Goal: Task Accomplishment & Management: Manage account settings

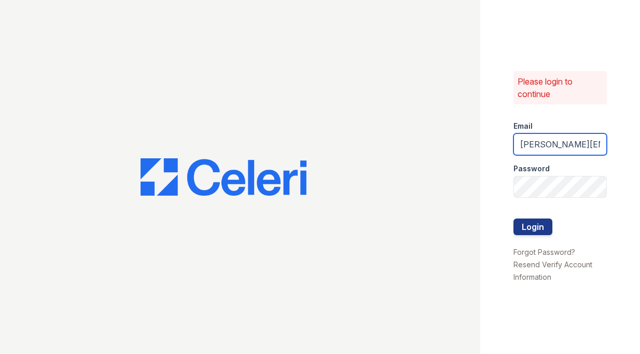
type input "[PERSON_NAME][EMAIL_ADDRESS][PERSON_NAME][DOMAIN_NAME]"
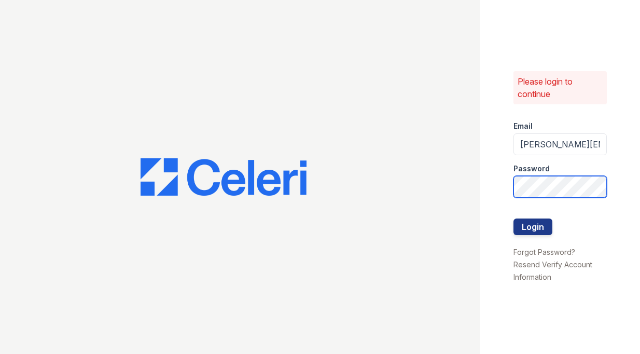
click at [532, 227] on button "Login" at bounding box center [533, 226] width 39 height 17
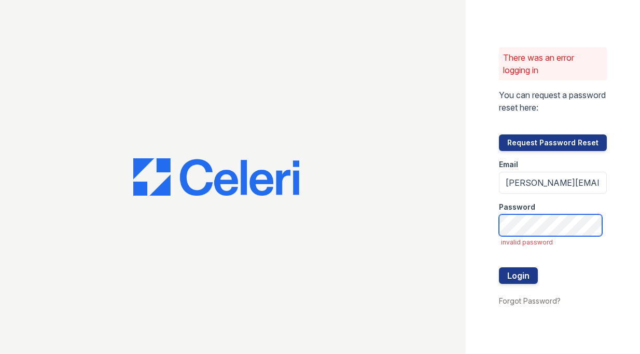
click at [523, 276] on button "Login" at bounding box center [518, 275] width 39 height 17
click at [537, 266] on div at bounding box center [553, 256] width 108 height 21
click at [521, 284] on div at bounding box center [553, 289] width 108 height 10
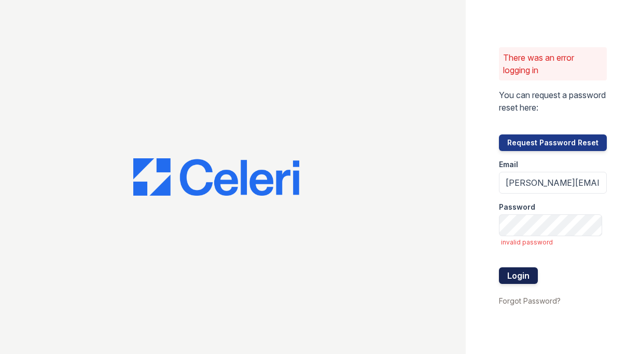
click at [521, 274] on button "Login" at bounding box center [518, 275] width 39 height 17
click at [533, 301] on link "Forgot Password?" at bounding box center [530, 300] width 62 height 9
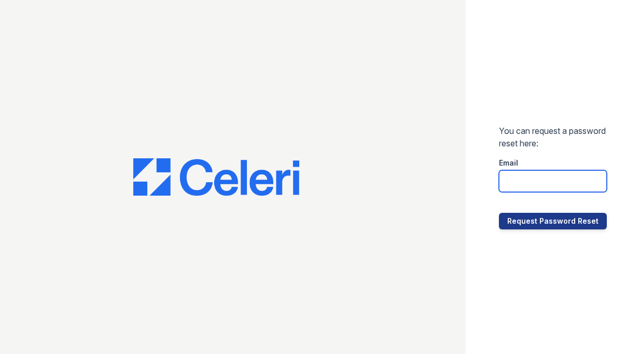
click at [556, 177] on input "email" at bounding box center [553, 181] width 108 height 22
type input "Sasha.Gonzalez@corcoran.com"
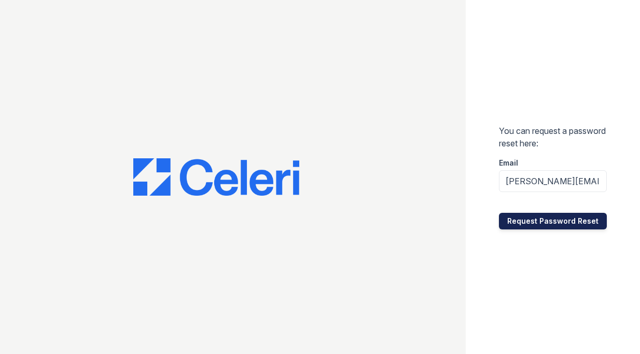
click at [548, 223] on button "Request Password Reset" at bounding box center [553, 221] width 108 height 17
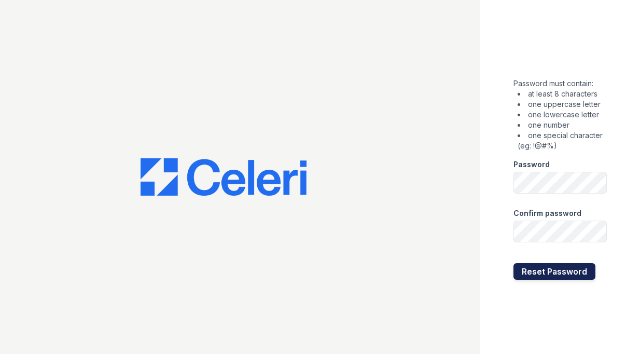
click at [556, 276] on button "Reset Password" at bounding box center [555, 271] width 82 height 17
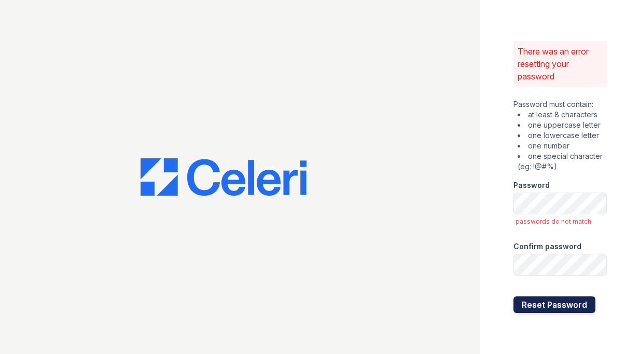
click at [570, 298] on button "Reset Password" at bounding box center [555, 304] width 82 height 17
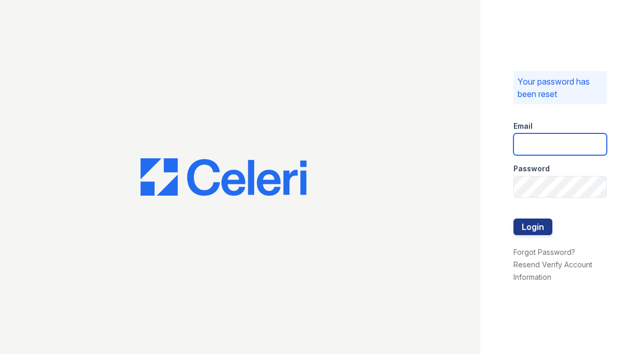
type input "[PERSON_NAME][EMAIL_ADDRESS][PERSON_NAME][DOMAIN_NAME]"
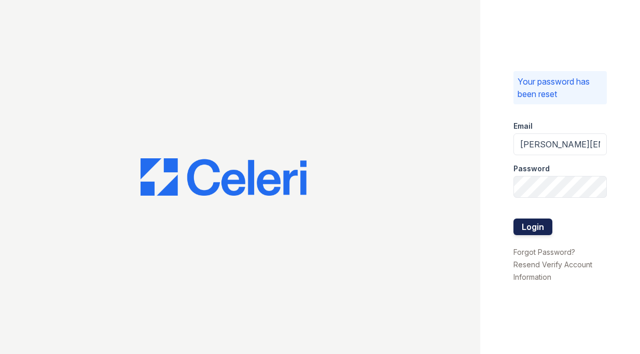
click at [535, 230] on button "Login" at bounding box center [533, 226] width 39 height 17
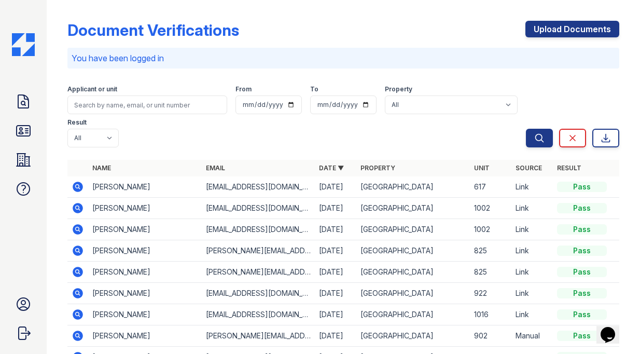
click at [82, 208] on icon at bounding box center [78, 208] width 10 height 10
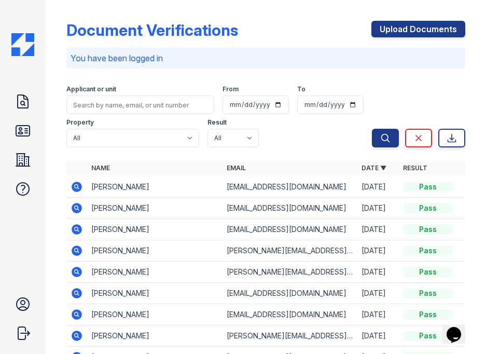
click at [76, 228] on icon at bounding box center [76, 228] width 3 height 3
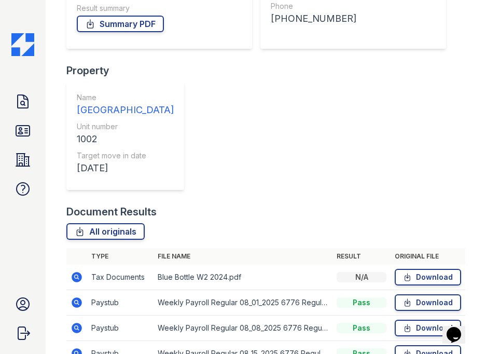
scroll to position [216, 0]
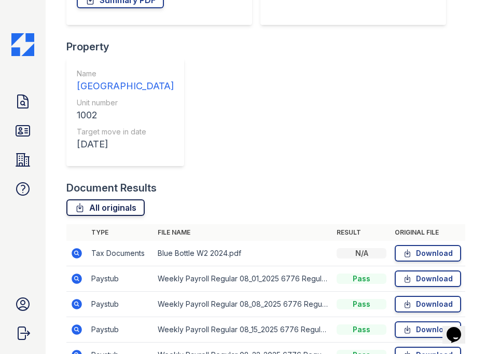
click at [123, 207] on link "All originals" at bounding box center [105, 207] width 78 height 17
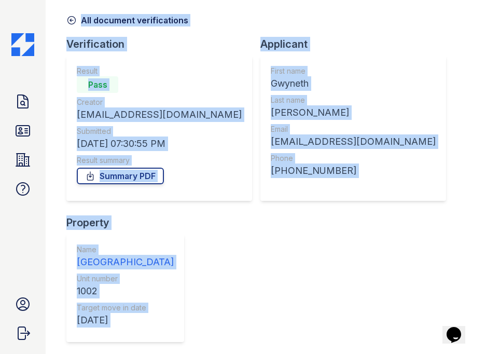
scroll to position [0, 0]
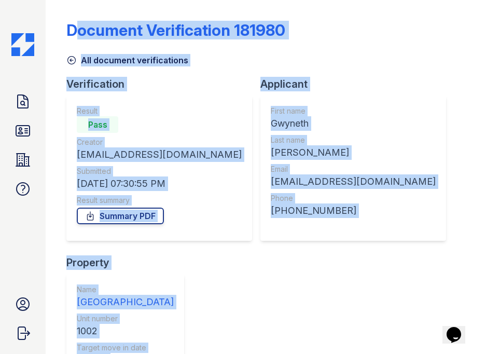
drag, startPoint x: 123, startPoint y: 207, endPoint x: 404, endPoint y: -24, distance: 363.2
click at [404, 0] on html "Doc Verifications ID Verifications Properties FAQ sasha gonzalez Green Cedar Ma…" at bounding box center [243, 177] width 486 height 354
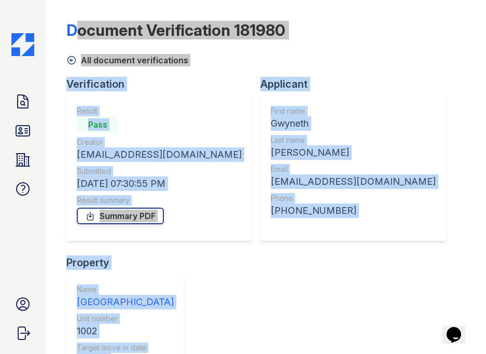
drag, startPoint x: 404, startPoint y: -24, endPoint x: 376, endPoint y: 239, distance: 264.6
click at [376, 239] on div "Applicant First name Gwyneth Last name Casem-Ganigan Email gwyneth.ganigan@gmai…" at bounding box center [357, 166] width 194 height 178
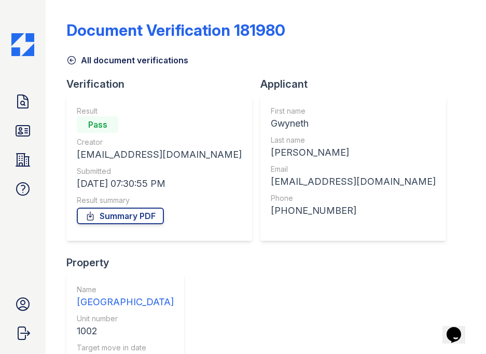
click at [234, 60] on div "All document verifications" at bounding box center [265, 57] width 399 height 19
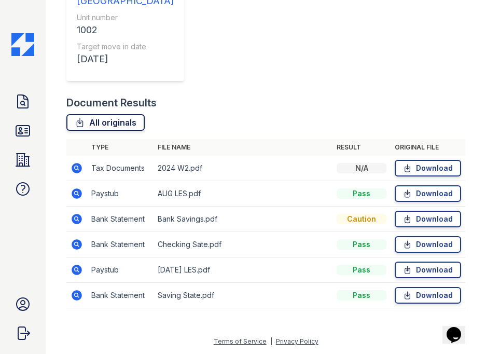
click at [112, 123] on link "All originals" at bounding box center [105, 122] width 78 height 17
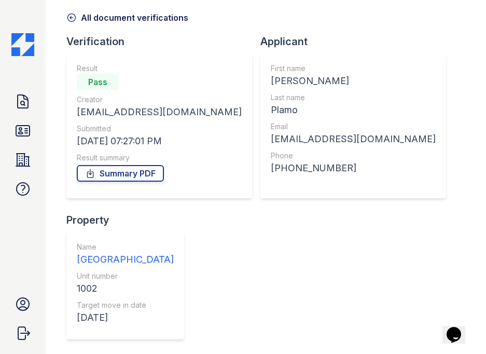
scroll to position [43, 0]
click at [143, 177] on link "Summary PDF" at bounding box center [120, 172] width 87 height 17
click at [72, 16] on icon at bounding box center [72, 17] width 8 height 8
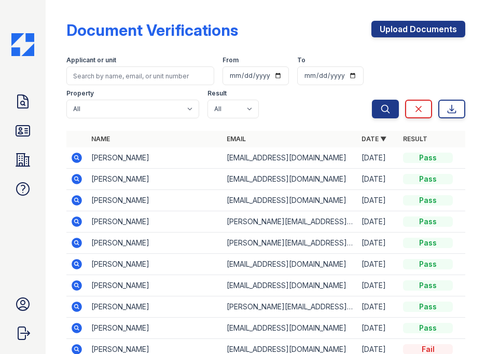
click at [78, 177] on icon at bounding box center [77, 179] width 12 height 12
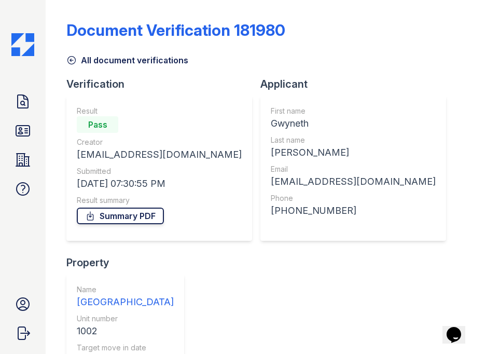
click at [142, 221] on link "Summary PDF" at bounding box center [120, 216] width 87 height 17
click at [72, 58] on icon at bounding box center [71, 60] width 10 height 10
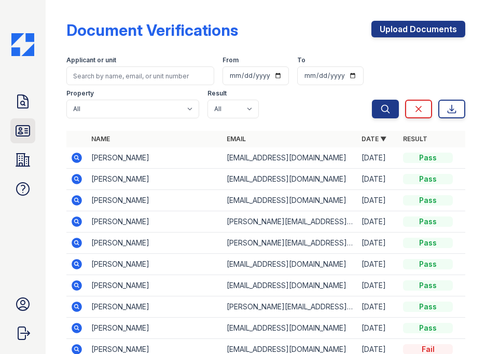
click at [25, 133] on icon at bounding box center [22, 131] width 13 height 10
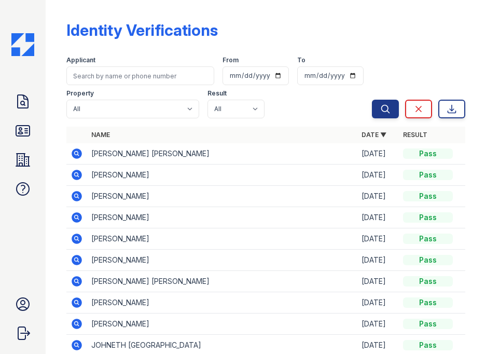
click at [77, 172] on icon at bounding box center [77, 175] width 10 height 10
click at [83, 193] on icon at bounding box center [77, 196] width 12 height 12
click at [79, 196] on icon at bounding box center [77, 196] width 12 height 12
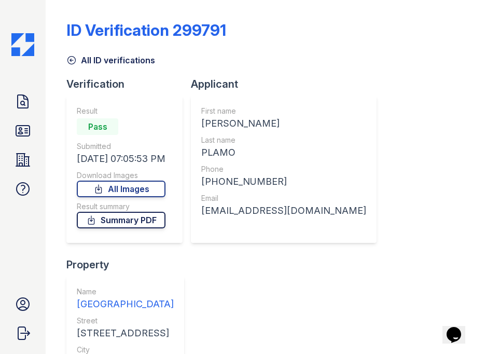
click at [125, 222] on link "Summary PDF" at bounding box center [121, 220] width 89 height 17
click at [143, 195] on link "All Images" at bounding box center [121, 189] width 89 height 17
click at [244, 23] on div "ID Verification 299791" at bounding box center [265, 34] width 399 height 27
click at [129, 223] on link "Summary PDF" at bounding box center [121, 220] width 88 height 17
click at [143, 190] on link "All Images" at bounding box center [121, 189] width 88 height 17
